Goal: Task Accomplishment & Management: Manage account settings

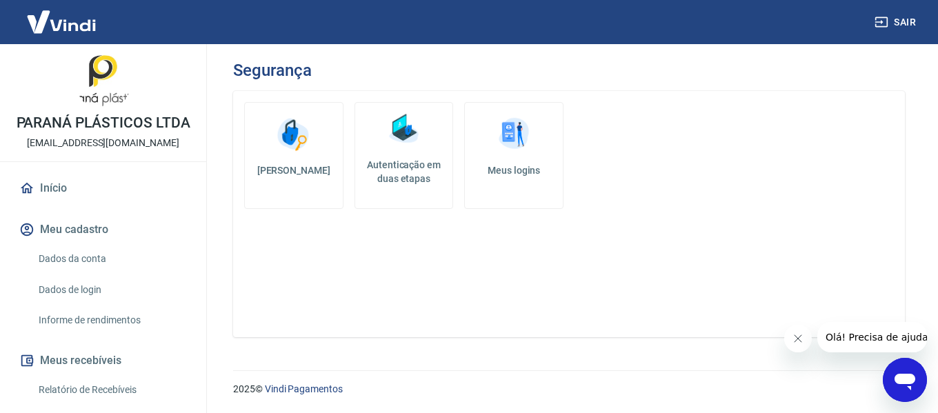
click at [387, 155] on link "Autenticação em duas etapas" at bounding box center [404, 155] width 99 height 107
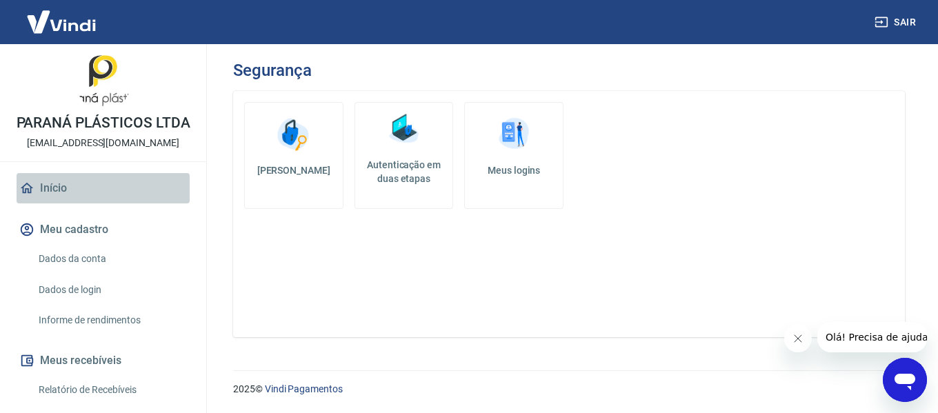
click at [109, 189] on link "Início" at bounding box center [103, 188] width 173 height 30
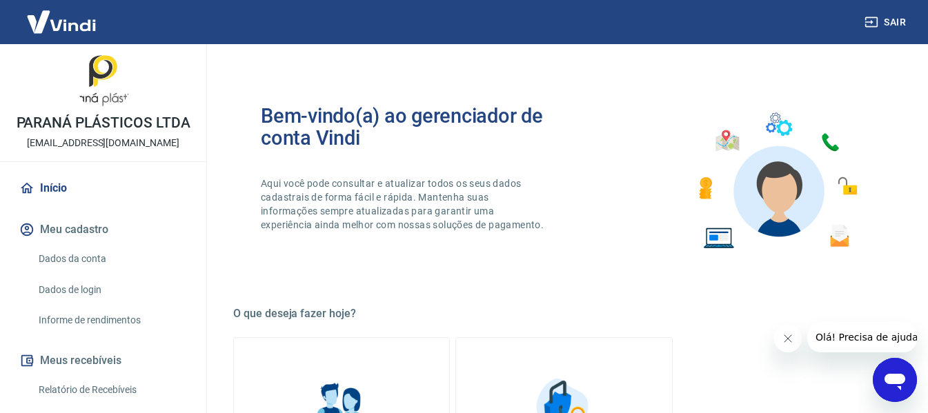
click at [903, 23] on button "Sair" at bounding box center [887, 23] width 50 height 26
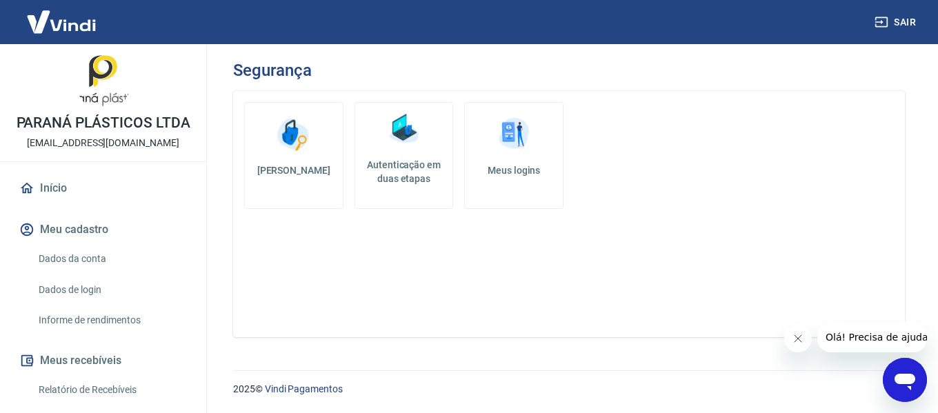
click at [41, 27] on img at bounding box center [62, 22] width 90 height 42
